Goal: Task Accomplishment & Management: Manage account settings

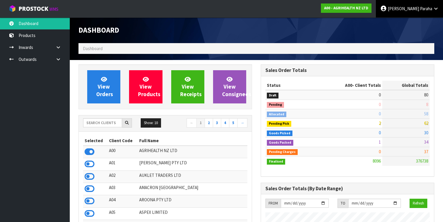
scroll to position [439, 182]
click at [426, 9] on span "Paraha" at bounding box center [426, 9] width 12 height 6
click at [427, 24] on link "Logout" at bounding box center [420, 23] width 46 height 8
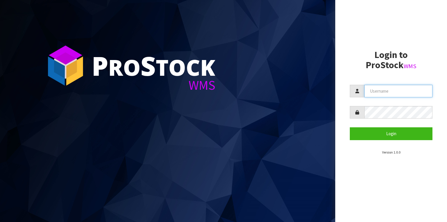
click at [398, 94] on input "text" at bounding box center [398, 91] width 68 height 13
type input "[PERSON_NAME]"
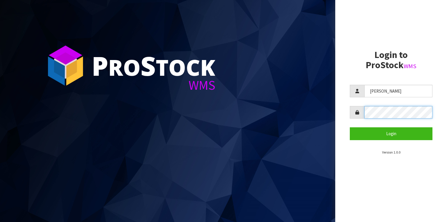
click at [350, 127] on button "Login" at bounding box center [391, 133] width 83 height 13
